Goal: Find specific fact

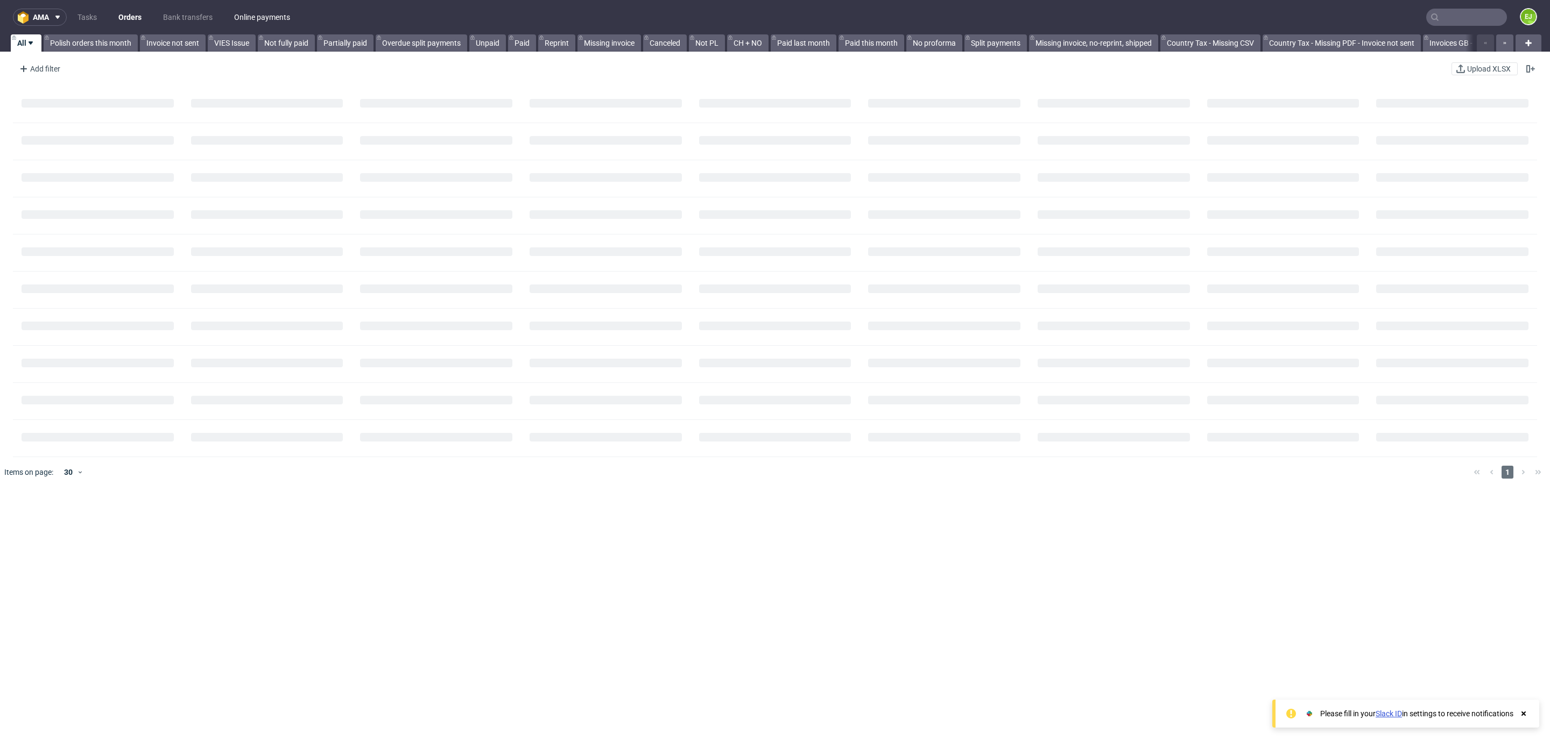
click at [258, 16] on link "Online payments" at bounding box center [262, 17] width 69 height 17
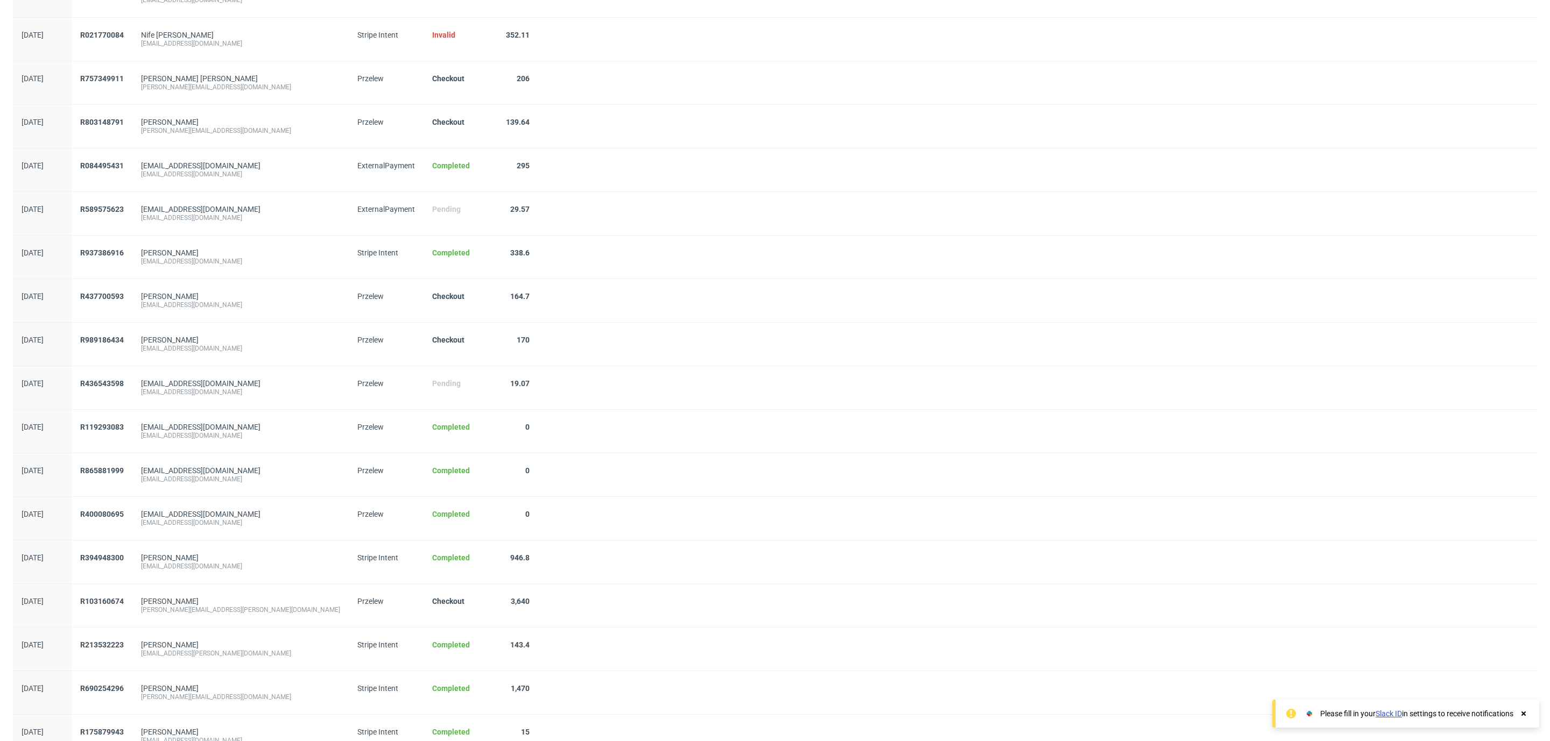
scroll to position [714, 0]
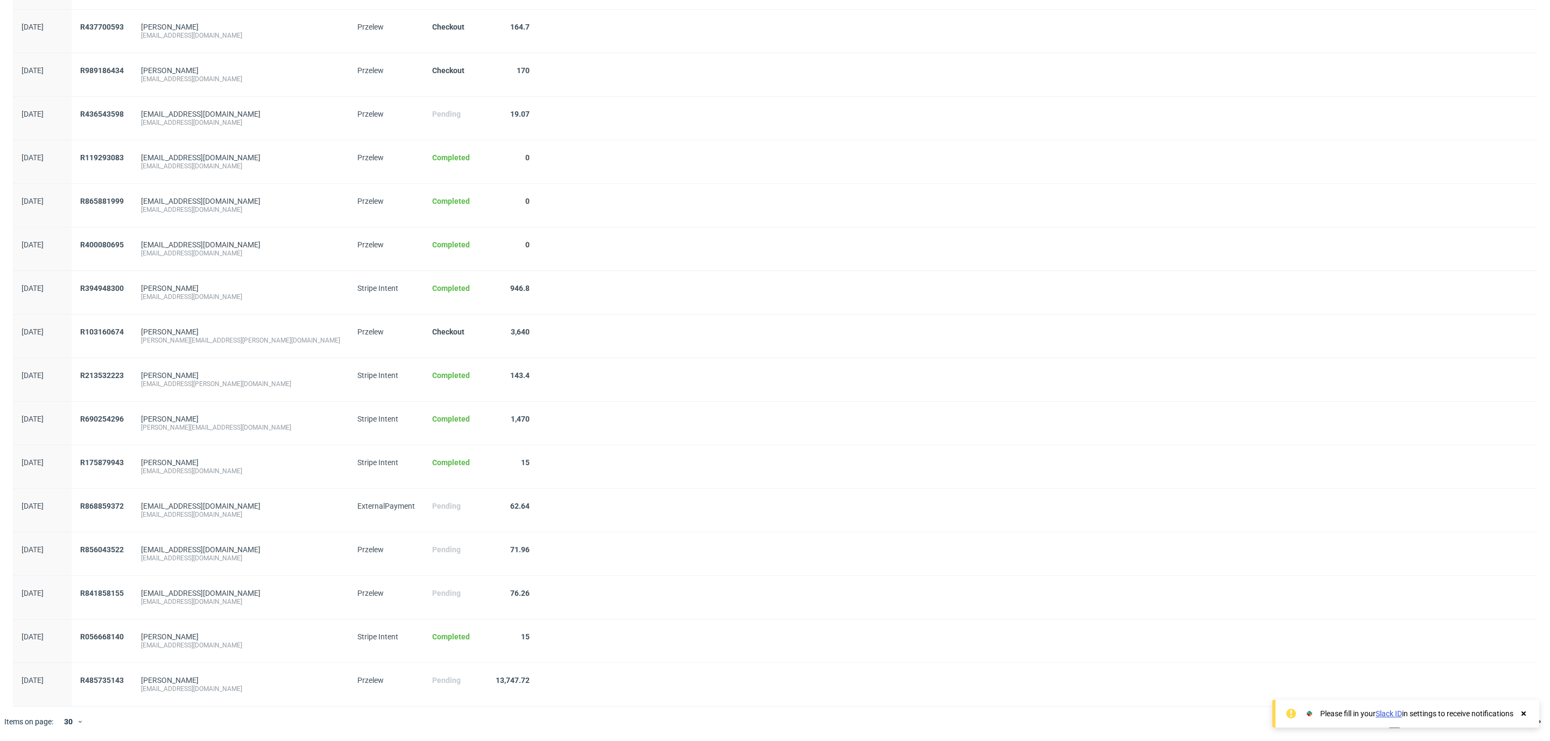
click at [75, 737] on div "Items on page: 30" at bounding box center [58, 722] width 116 height 30
click at [77, 724] on icon at bounding box center [80, 722] width 6 height 9
click at [71, 701] on div "300" at bounding box center [74, 698] width 22 height 15
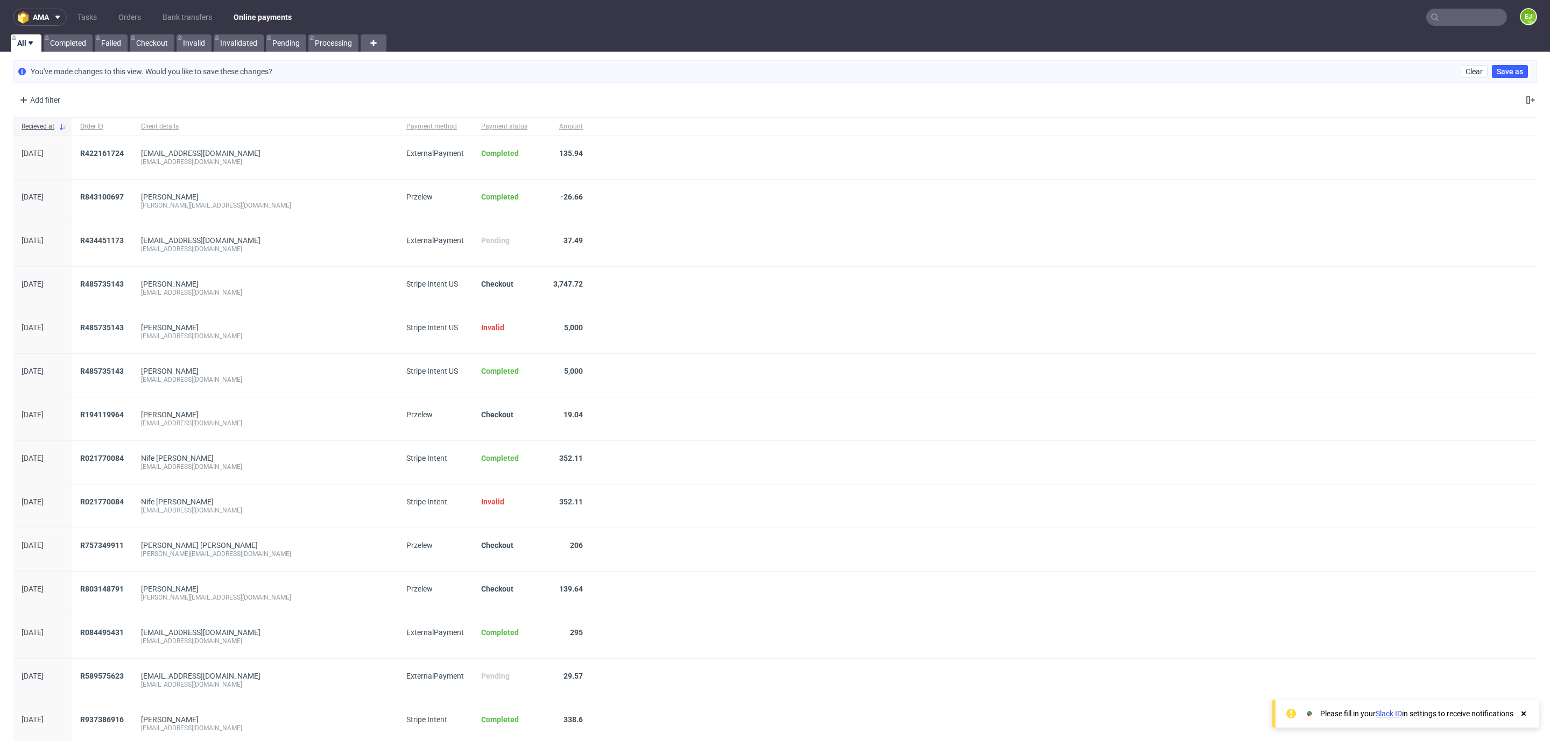
click at [1459, 21] on input "text" at bounding box center [1466, 17] width 81 height 17
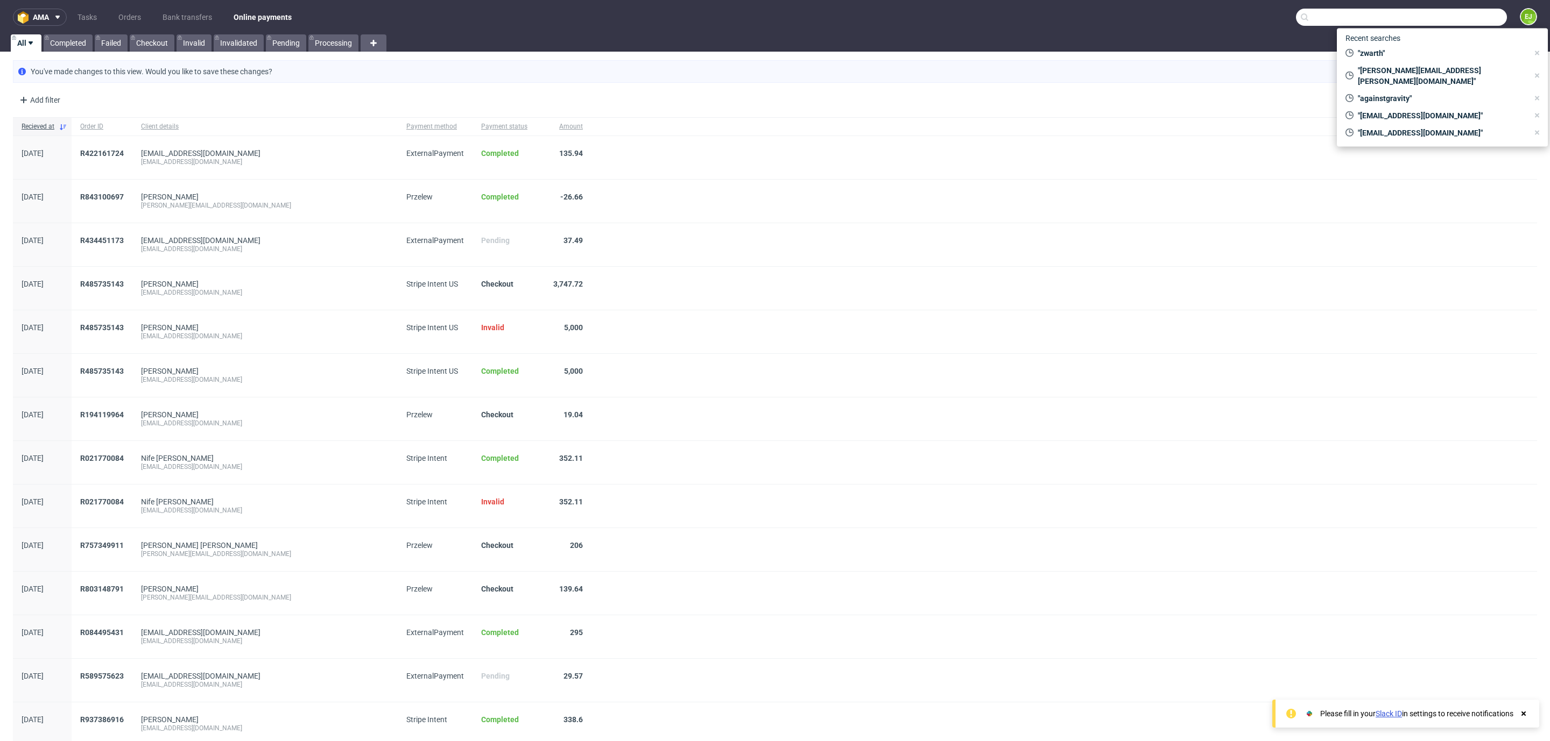
paste input "000003043"
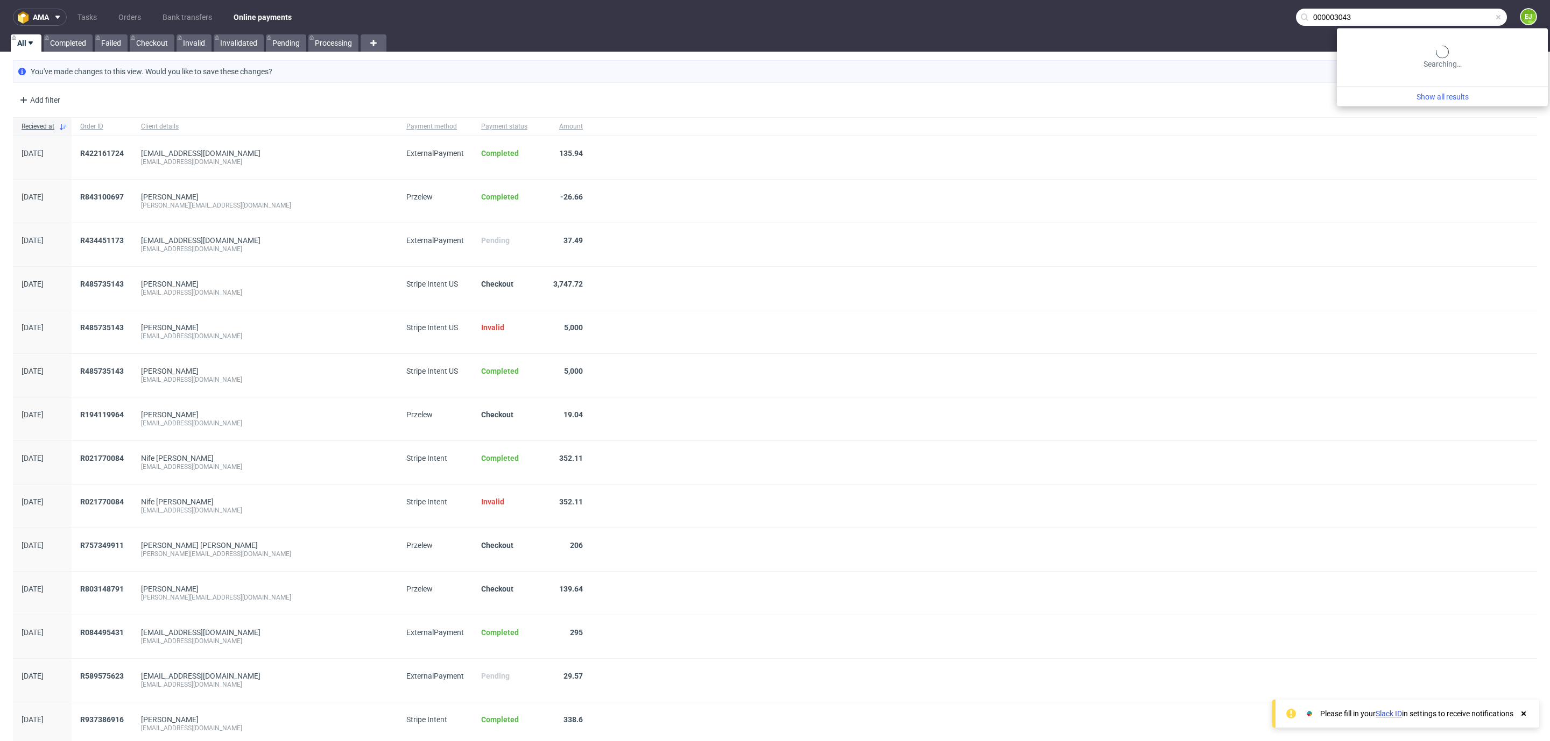
type input "000003043"
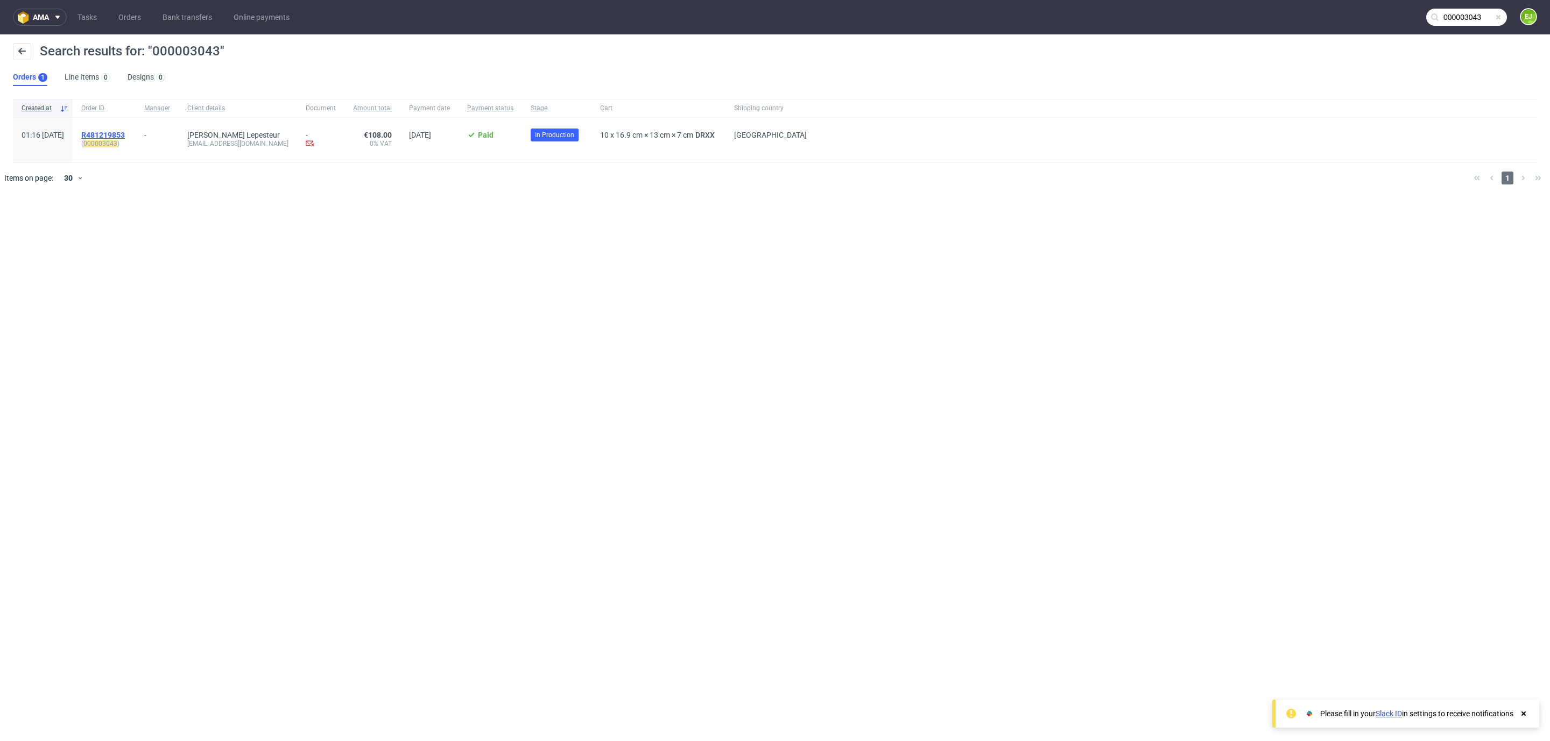
click at [125, 136] on span "R481219853" at bounding box center [103, 135] width 44 height 9
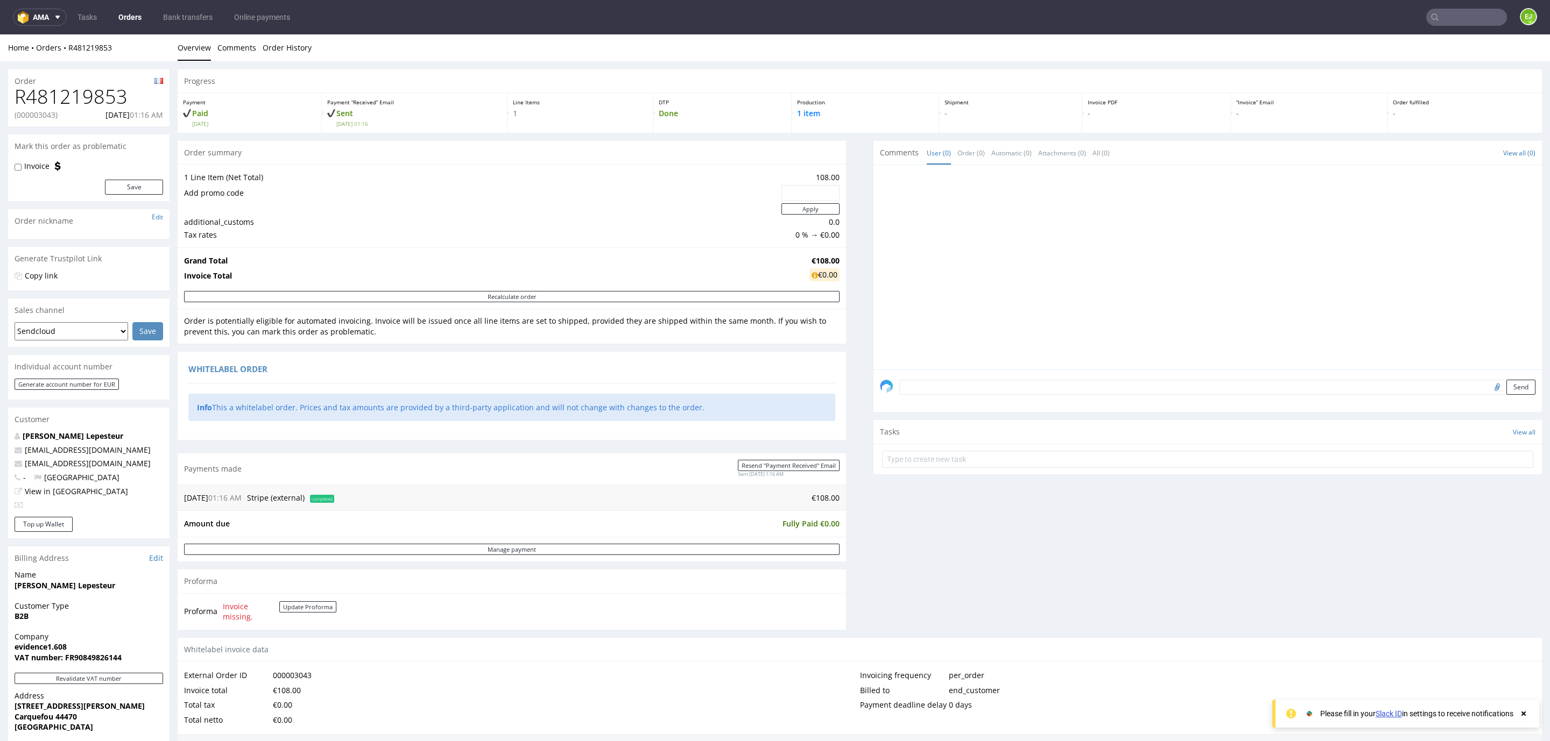
scroll to position [351, 0]
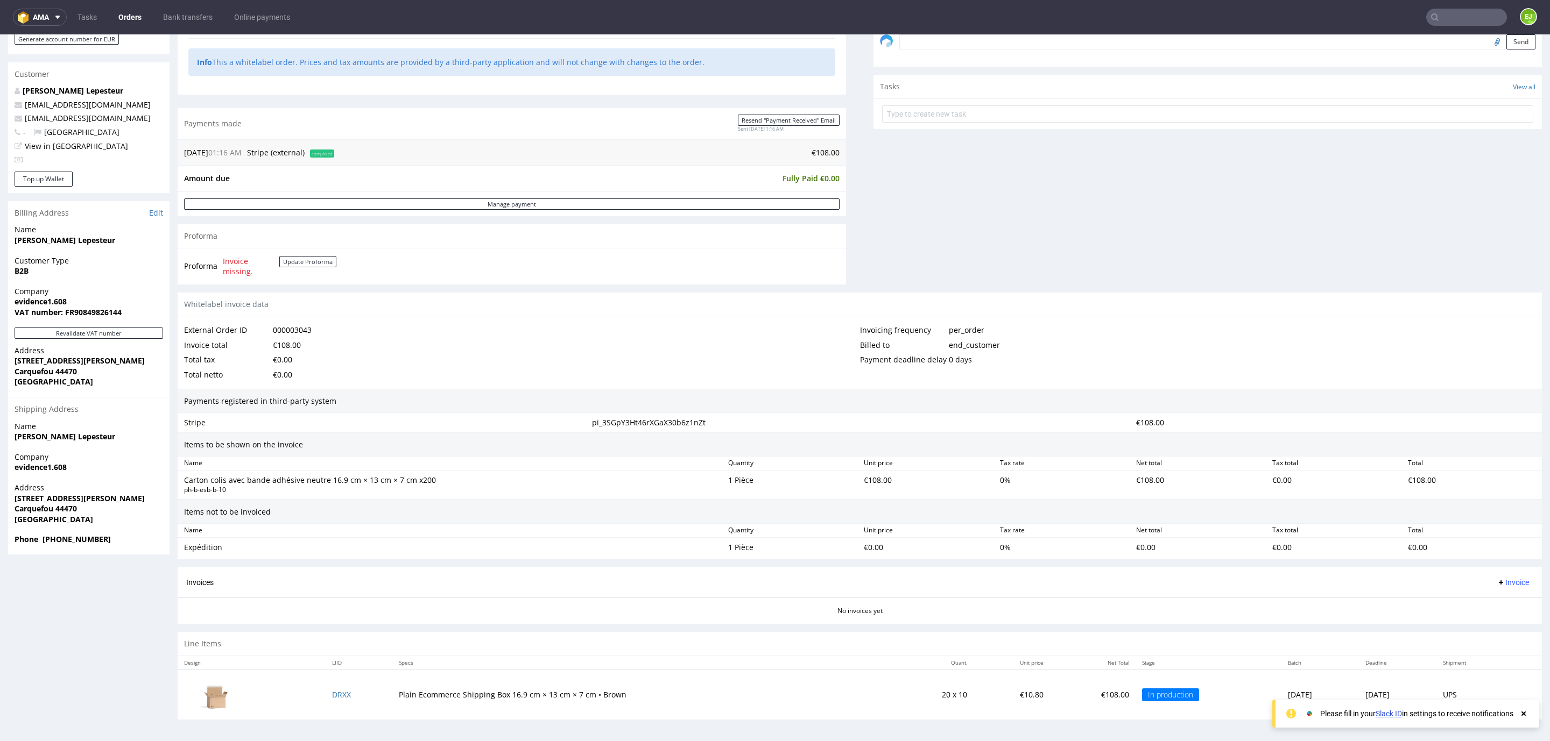
click at [100, 307] on strong "VAT number: FR90849826144" at bounding box center [68, 312] width 107 height 10
copy strong "FR90849826144"
